Goal: Task Accomplishment & Management: Manage account settings

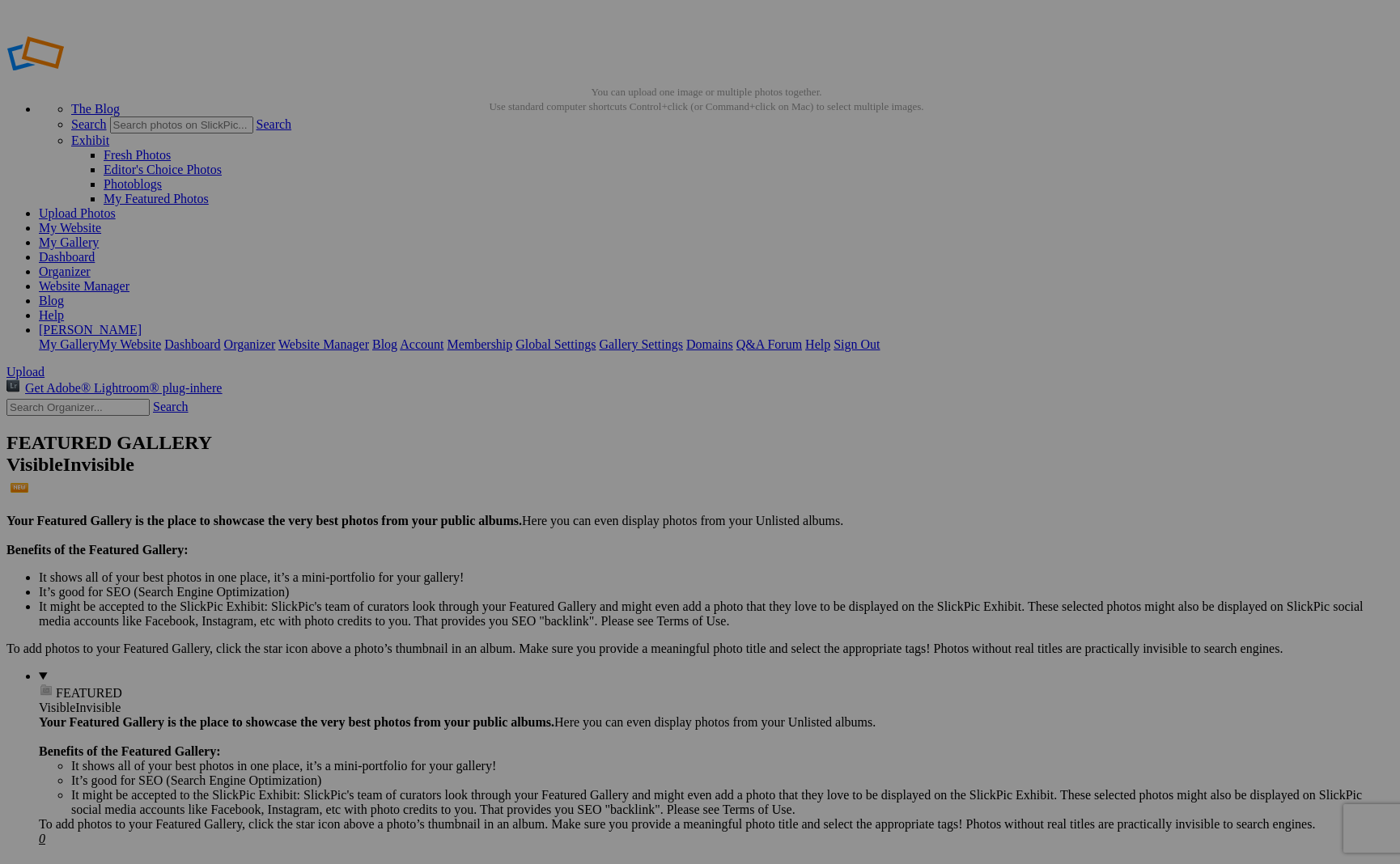
click at [593, 537] on span "Yes" at bounding box center [583, 538] width 19 height 13
